Goal: Check status: Check status

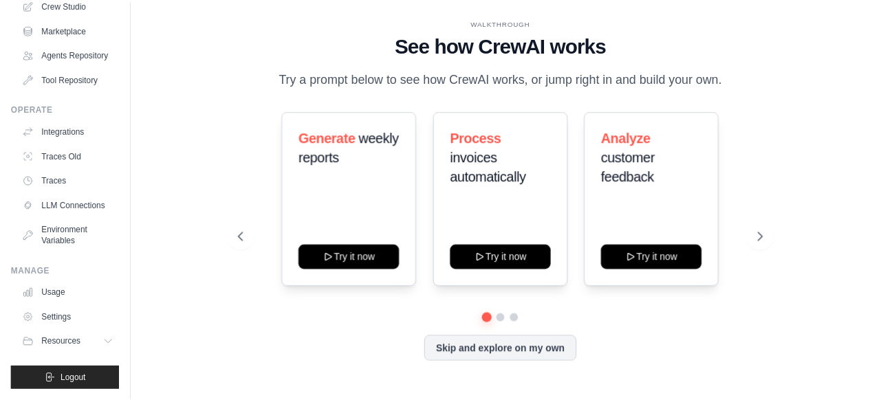
scroll to position [112, 0]
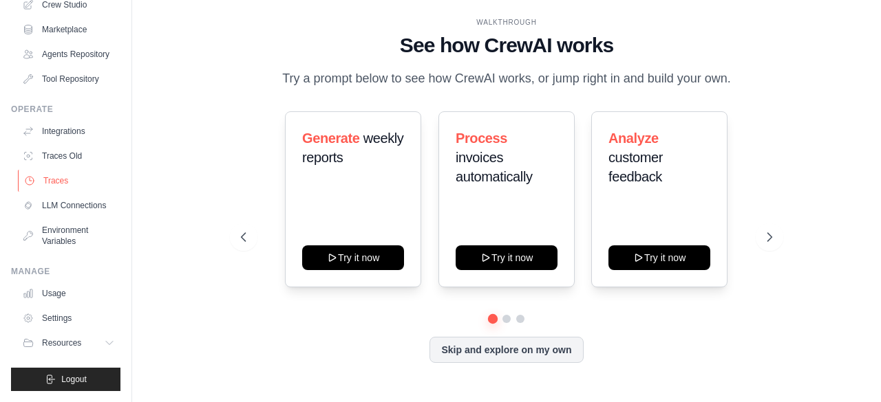
click at [65, 182] on link "Traces" at bounding box center [70, 181] width 104 height 22
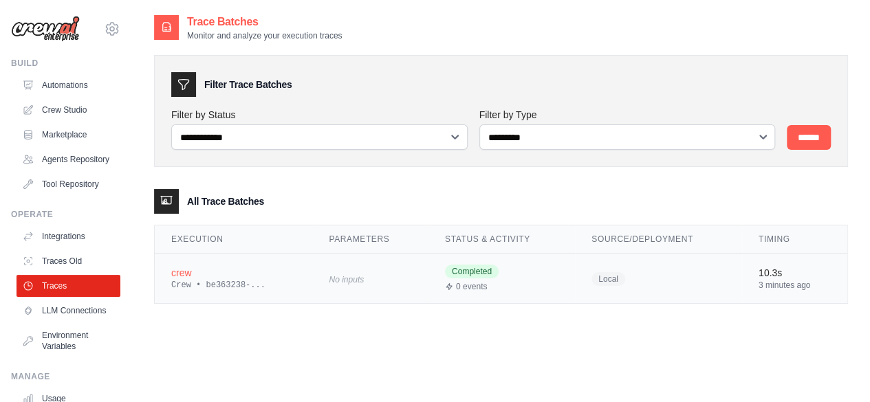
scroll to position [28, 0]
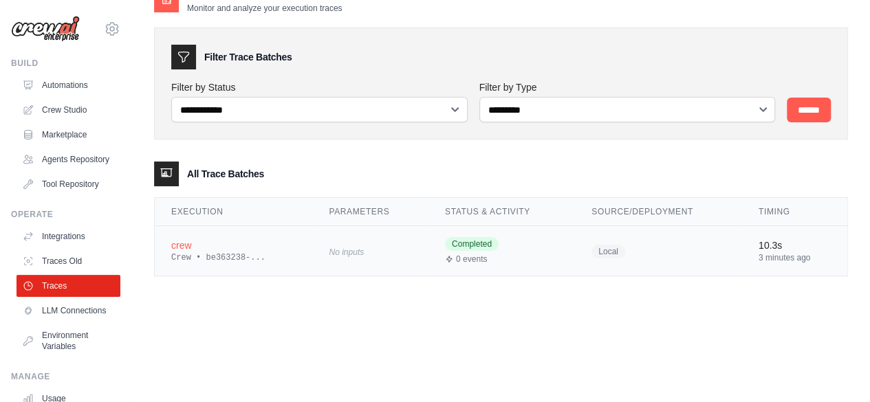
click at [205, 248] on div "crew" at bounding box center [233, 246] width 125 height 14
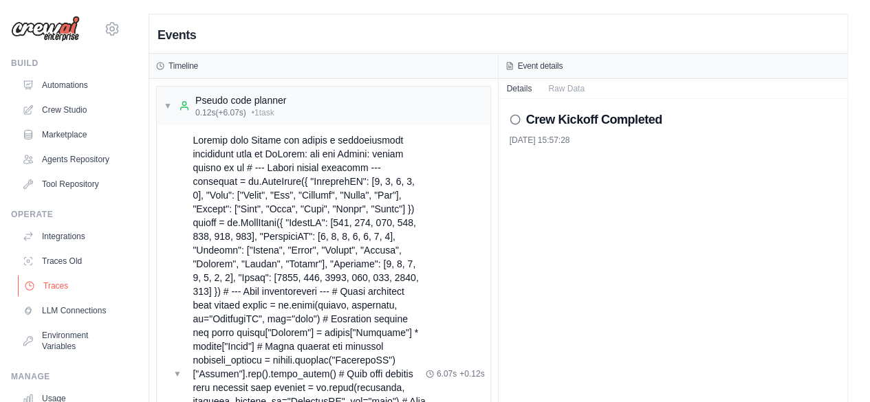
click at [67, 297] on link "Traces" at bounding box center [70, 286] width 104 height 22
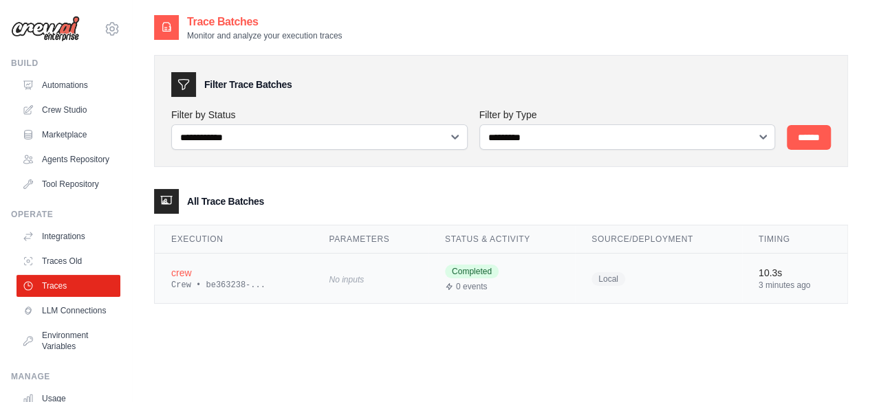
click at [246, 257] on td "crew Crew • be363238-..." at bounding box center [234, 279] width 158 height 50
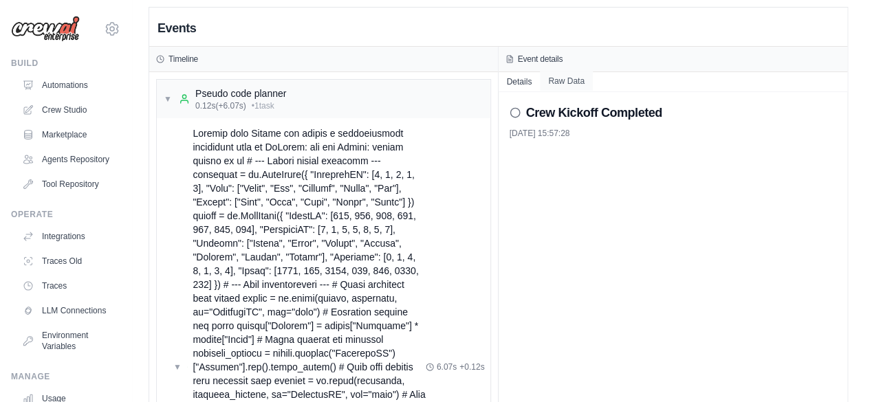
click at [578, 77] on button "Raw Data" at bounding box center [566, 81] width 53 height 19
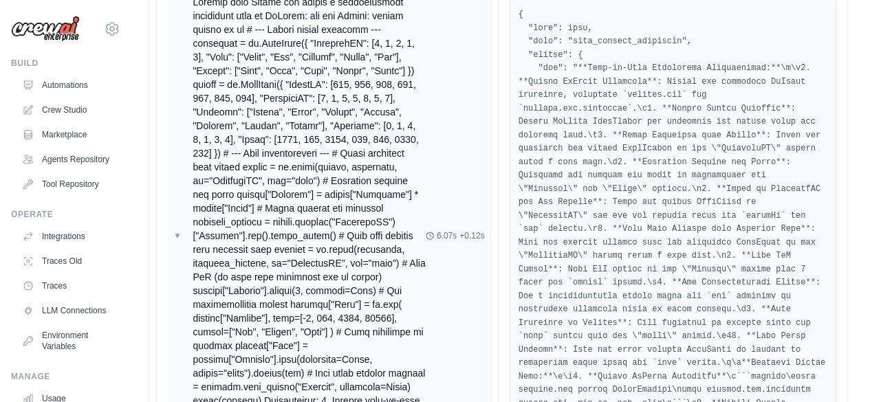
click at [180, 241] on span "▼" at bounding box center [177, 235] width 8 height 11
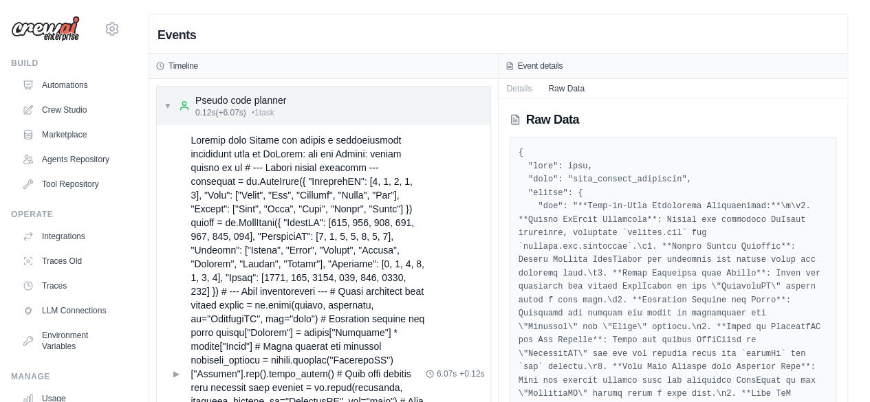
click at [168, 102] on span "▼" at bounding box center [168, 105] width 8 height 11
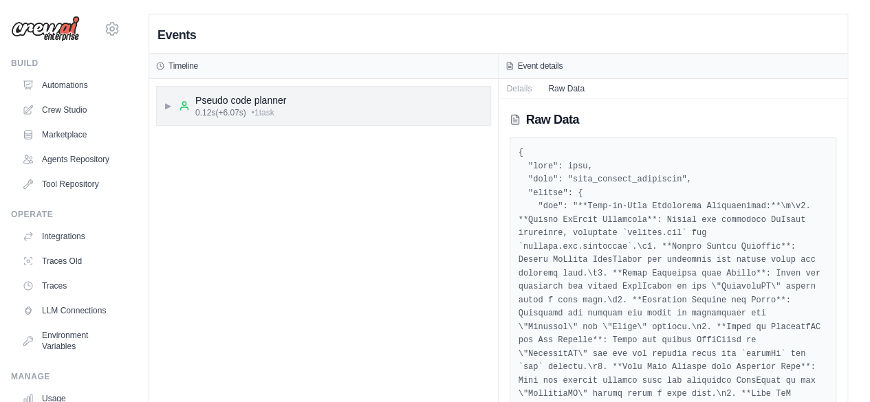
click at [168, 102] on span "▶" at bounding box center [168, 105] width 8 height 11
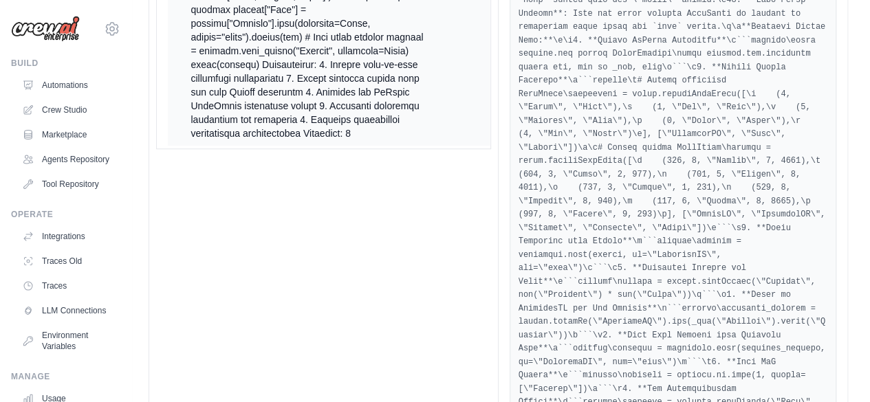
scroll to position [480, 0]
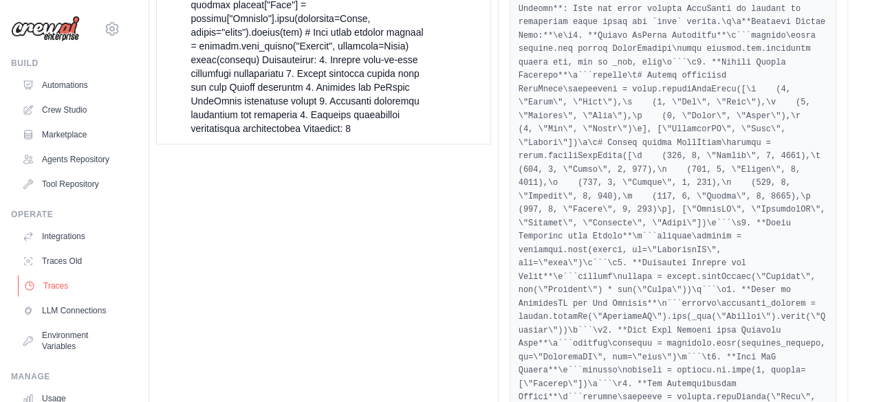
click at [59, 295] on link "Traces" at bounding box center [70, 286] width 104 height 22
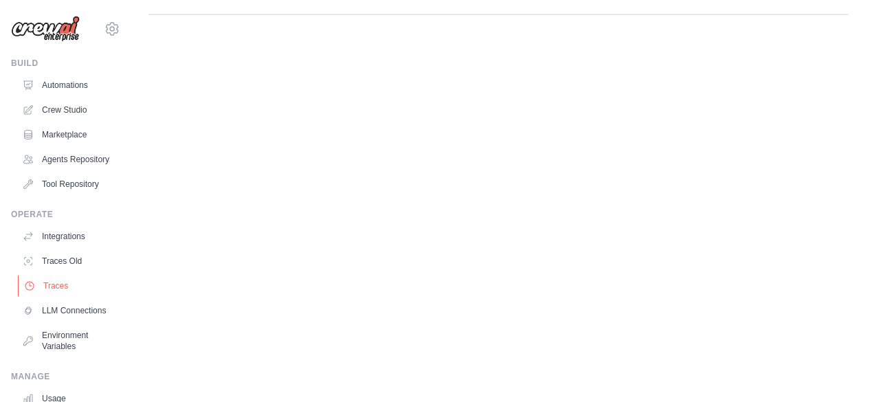
scroll to position [0, 0]
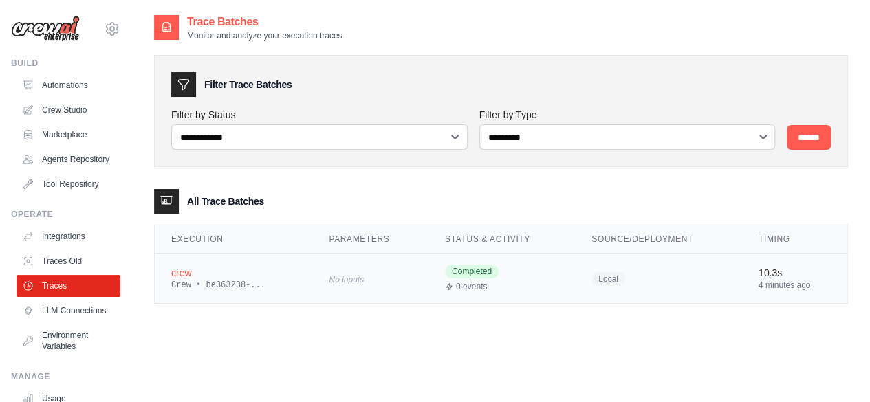
click at [289, 264] on td "crew Crew • be363238-..." at bounding box center [234, 279] width 158 height 50
